Goal: Task Accomplishment & Management: Manage account settings

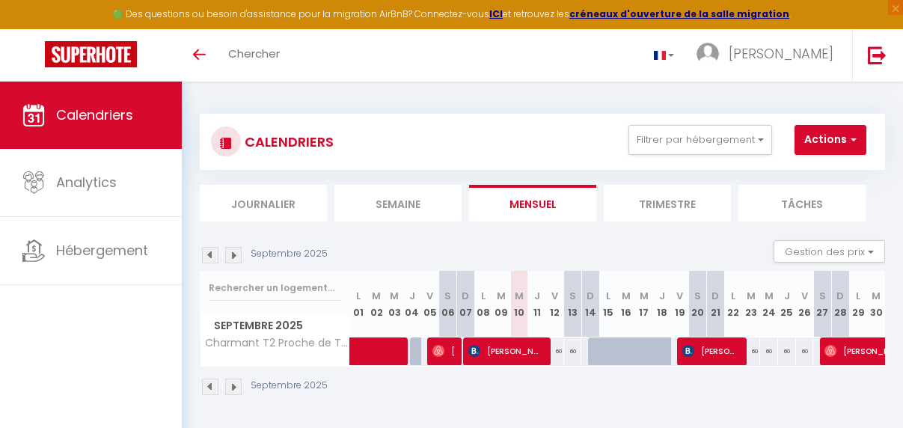
click at [712, 345] on span "[PERSON_NAME]" at bounding box center [711, 351] width 58 height 28
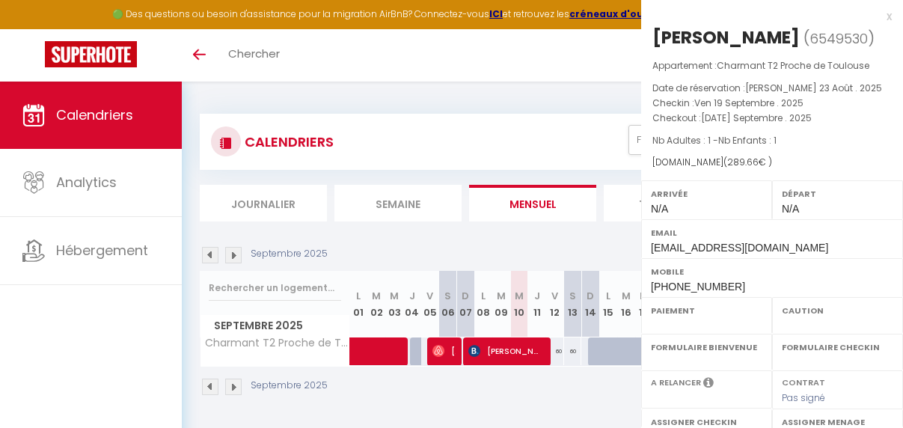
select select "OK"
select select "0"
select select "1"
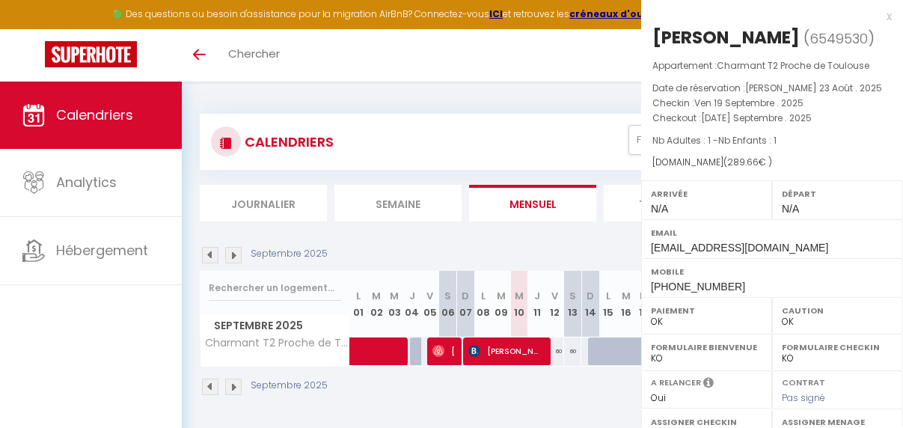
select select
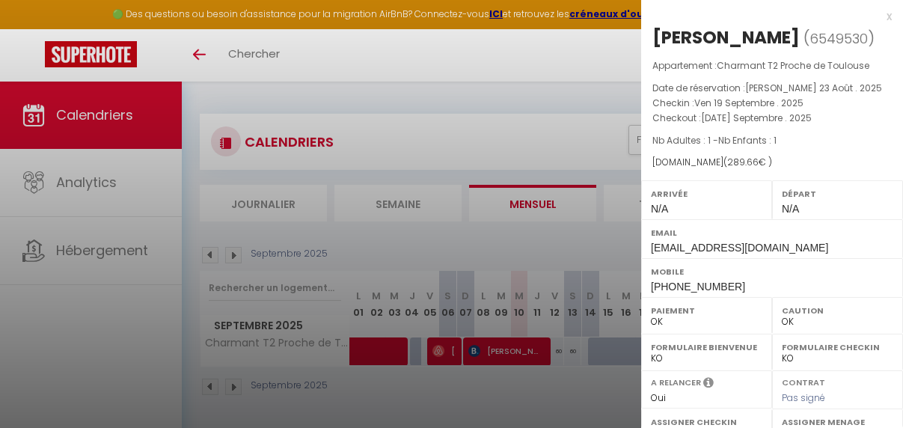
click at [581, 388] on div at bounding box center [451, 214] width 903 height 428
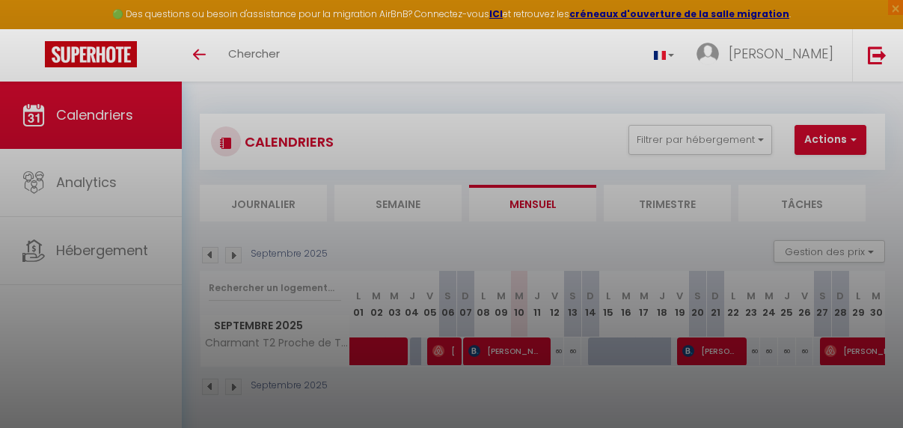
click at [581, 388] on div at bounding box center [451, 214] width 903 height 428
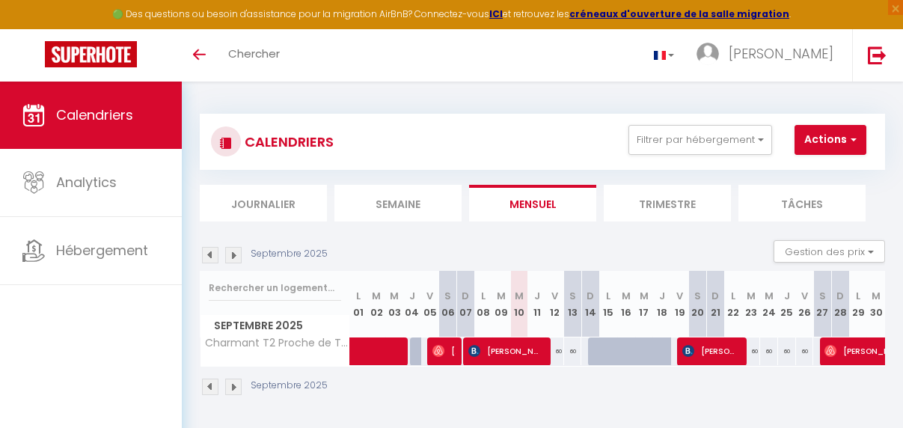
click at [233, 386] on img at bounding box center [233, 387] width 16 height 16
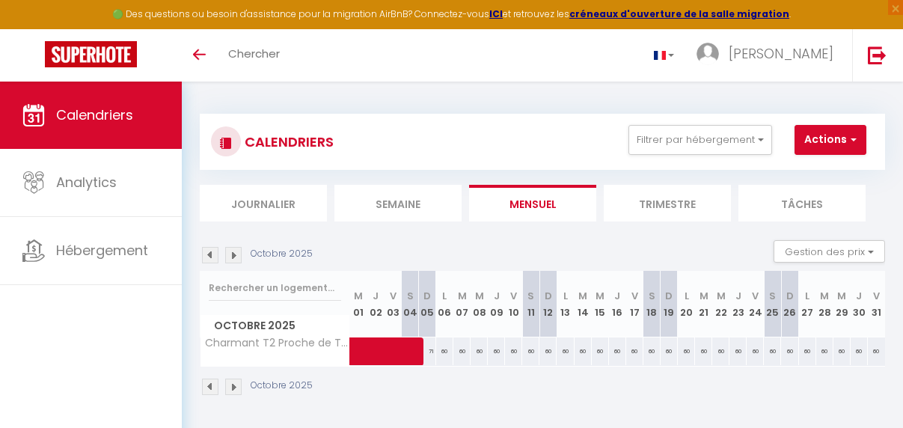
click at [233, 386] on img at bounding box center [233, 387] width 16 height 16
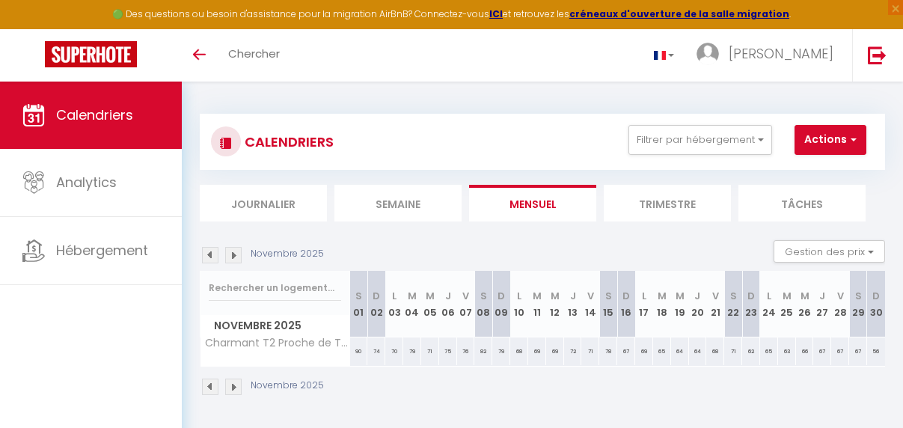
click at [213, 389] on img at bounding box center [210, 387] width 16 height 16
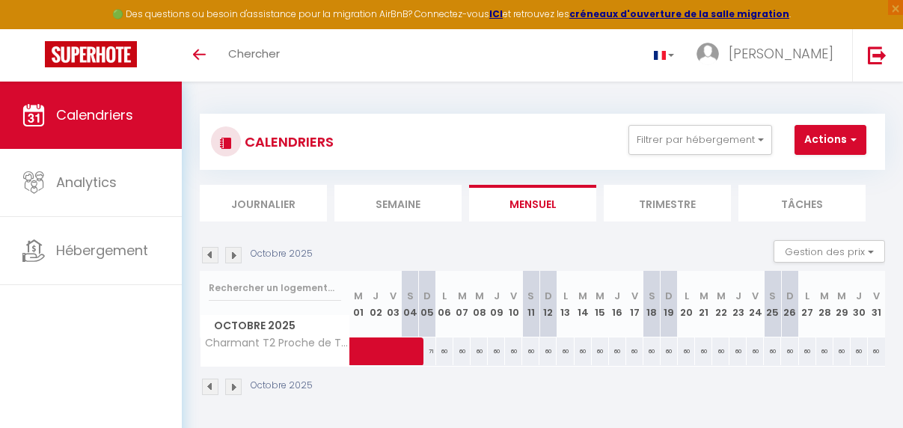
click at [213, 389] on img at bounding box center [210, 387] width 16 height 16
